Goal: Transaction & Acquisition: Purchase product/service

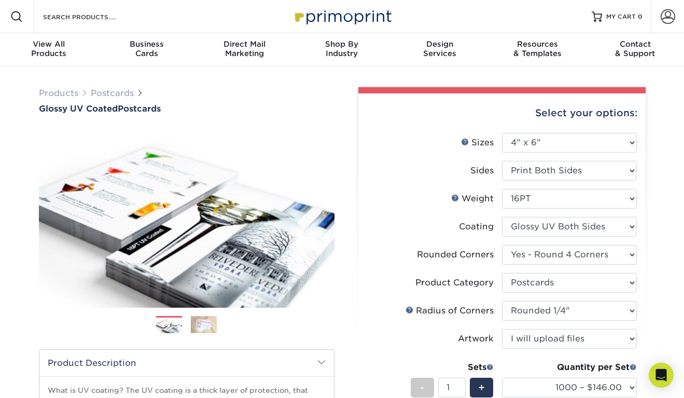
select select "4.00x6.00"
select select "7672df9e-0e0a-464d-8e1f-920c575e4da3"
select select "9b7272e0-d6c8-4c3c-8e97-d3a1bcdab858"
select select "479fbfe7-6a0c-4895-8c9a-81739b7486c9"
select select "upload"
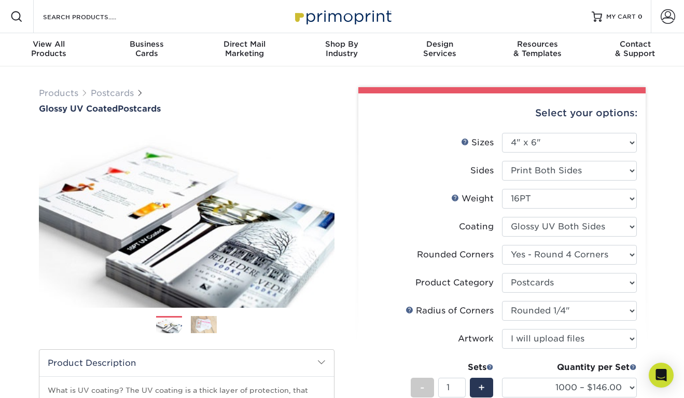
select select "1000 – $146.00"
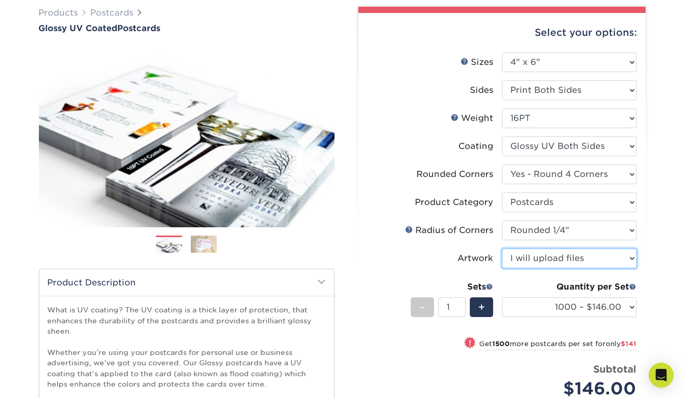
click at [561, 252] on select "Please Select I will upload files I need a design - $150" at bounding box center [569, 259] width 135 height 20
click at [638, 273] on div "Select your options: Sizes Help Sizes Please Select 1.5" x 7" 2" x 4" 2" x 6" 2…" at bounding box center [502, 273] width 287 height 521
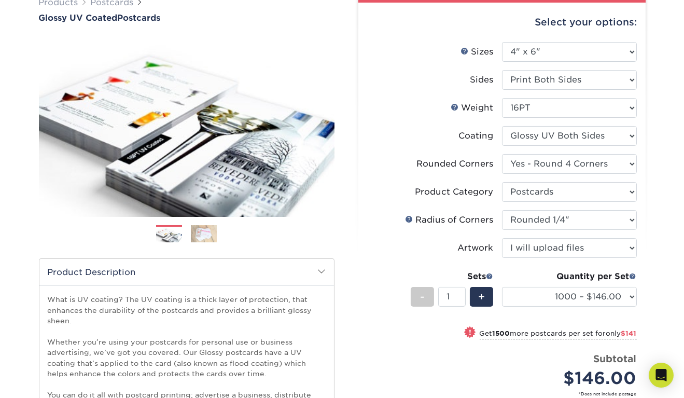
scroll to position [91, 0]
click at [434, 93] on li "Sides Please Select Print Both Sides Print Front Only" at bounding box center [502, 84] width 270 height 28
click at [456, 105] on link "Weight Help" at bounding box center [455, 106] width 8 height 8
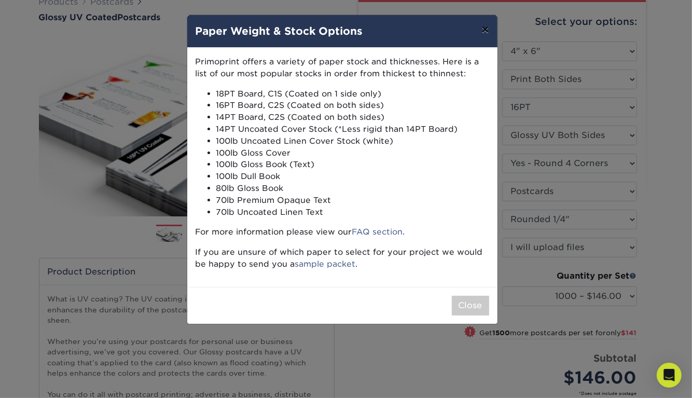
click at [489, 28] on button "×" at bounding box center [485, 29] width 24 height 29
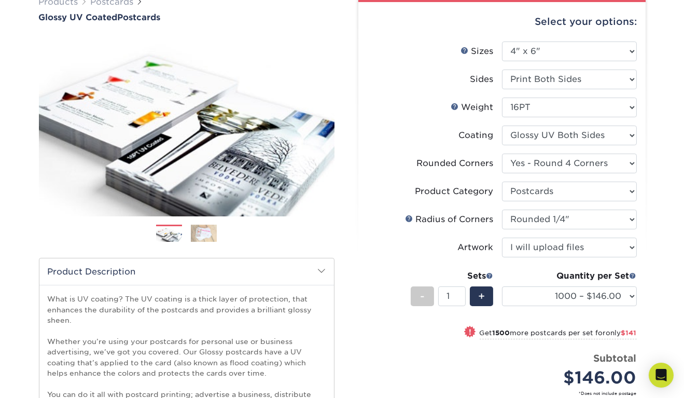
click at [455, 74] on label "Sides" at bounding box center [434, 80] width 135 height 20
click at [463, 50] on link "Sizes Help" at bounding box center [465, 50] width 8 height 8
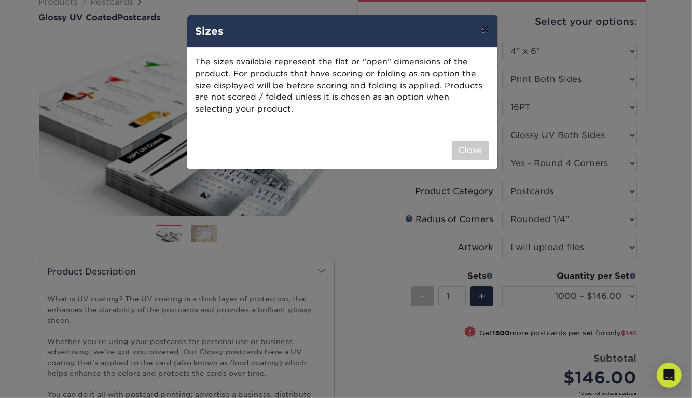
click at [486, 34] on button "×" at bounding box center [485, 29] width 24 height 29
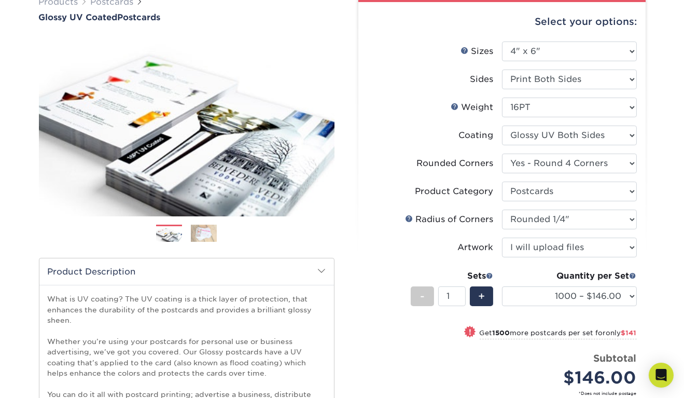
click at [459, 14] on div "Select your options:" at bounding box center [502, 21] width 271 height 39
drag, startPoint x: 459, startPoint y: 14, endPoint x: 445, endPoint y: 290, distance: 275.9
click at [445, 290] on div "Select your options: Sizes Help Sizes Please Select 1.5" x 7" 2" x 4" 2" x 6" 2…" at bounding box center [502, 262] width 287 height 521
click at [446, 262] on li "Artwork Please Select I will upload files I need a design - $150" at bounding box center [502, 252] width 270 height 28
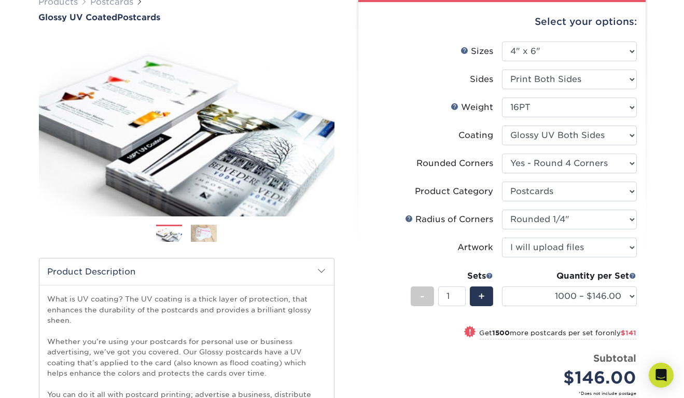
click at [446, 262] on li "Artwork Please Select I will upload files I need a design - $150" at bounding box center [502, 252] width 270 height 28
drag, startPoint x: 446, startPoint y: 262, endPoint x: 524, endPoint y: 35, distance: 239.6
click at [524, 35] on div "Select your options: Sizes Help Sizes Please Select 1.5" x 7" 2" x 4" 2" x 6" 2…" at bounding box center [502, 262] width 287 height 521
click at [526, 23] on div "Select your options:" at bounding box center [502, 21] width 271 height 39
drag, startPoint x: 526, startPoint y: 23, endPoint x: 561, endPoint y: 323, distance: 301.5
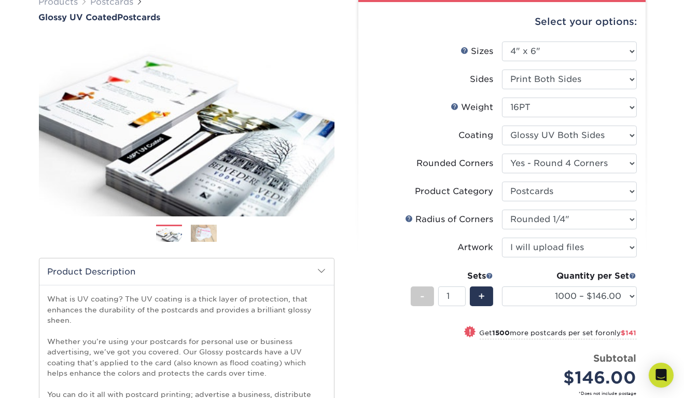
click at [561, 323] on div "Select your options: Sizes Help Sizes Please Select 1.5" x 7" 2" x 4" 2" x 6" 2…" at bounding box center [502, 262] width 287 height 521
click at [561, 323] on li "Sets - 1 + Quantity per Set 25* – $49.00 50* – $52.00 100* – $57.00 250* – $93.…" at bounding box center [502, 296] width 270 height 61
drag, startPoint x: 647, startPoint y: 305, endPoint x: 535, endPoint y: 17, distance: 308.4
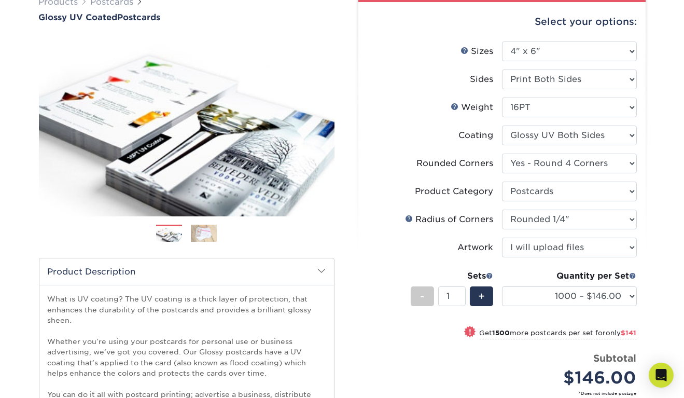
click at [535, 17] on div "Select your options:" at bounding box center [502, 21] width 271 height 39
drag, startPoint x: 535, startPoint y: 17, endPoint x: 643, endPoint y: 285, distance: 288.9
click at [643, 285] on div "Select your options: Sizes Help Sizes Please Select 1.5" x 7" 2" x 4" 2" x 6" 2…" at bounding box center [502, 262] width 287 height 521
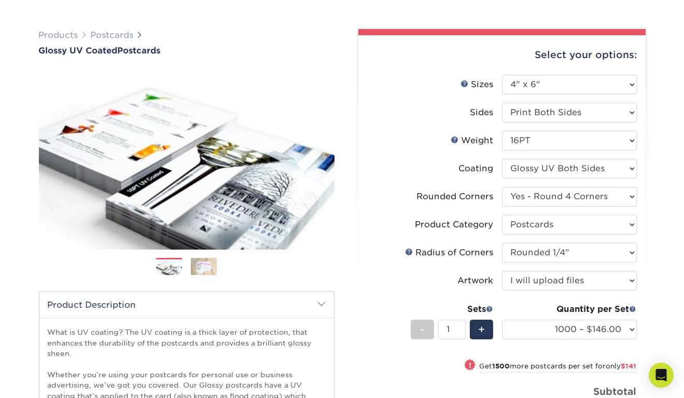
scroll to position [61, 0]
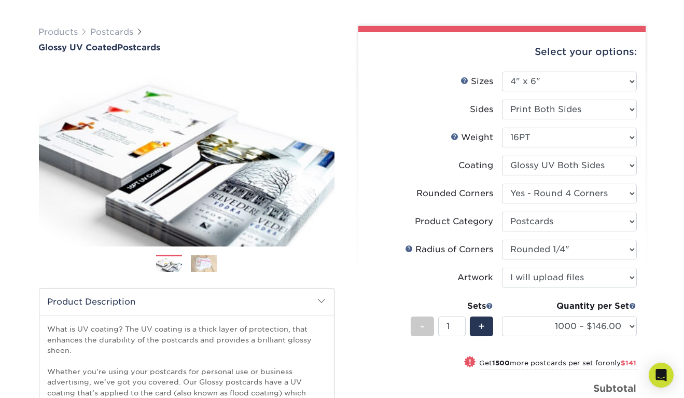
click at [643, 285] on div "Select your options: Sizes Help Sizes Please Select 1.5" x 7" 2" x 4" 2" x 6" 2…" at bounding box center [502, 292] width 287 height 521
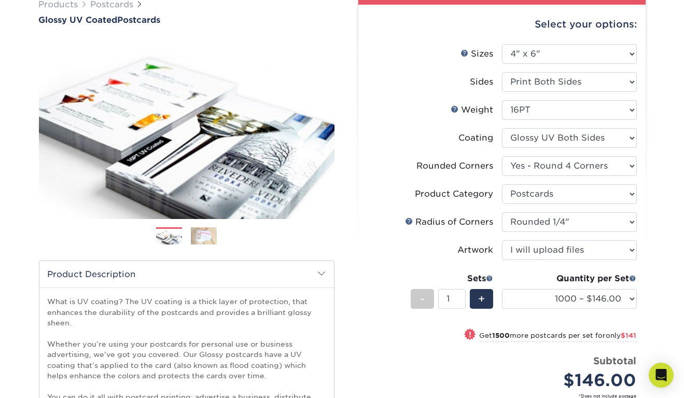
scroll to position [89, 0]
